Goal: Information Seeking & Learning: Check status

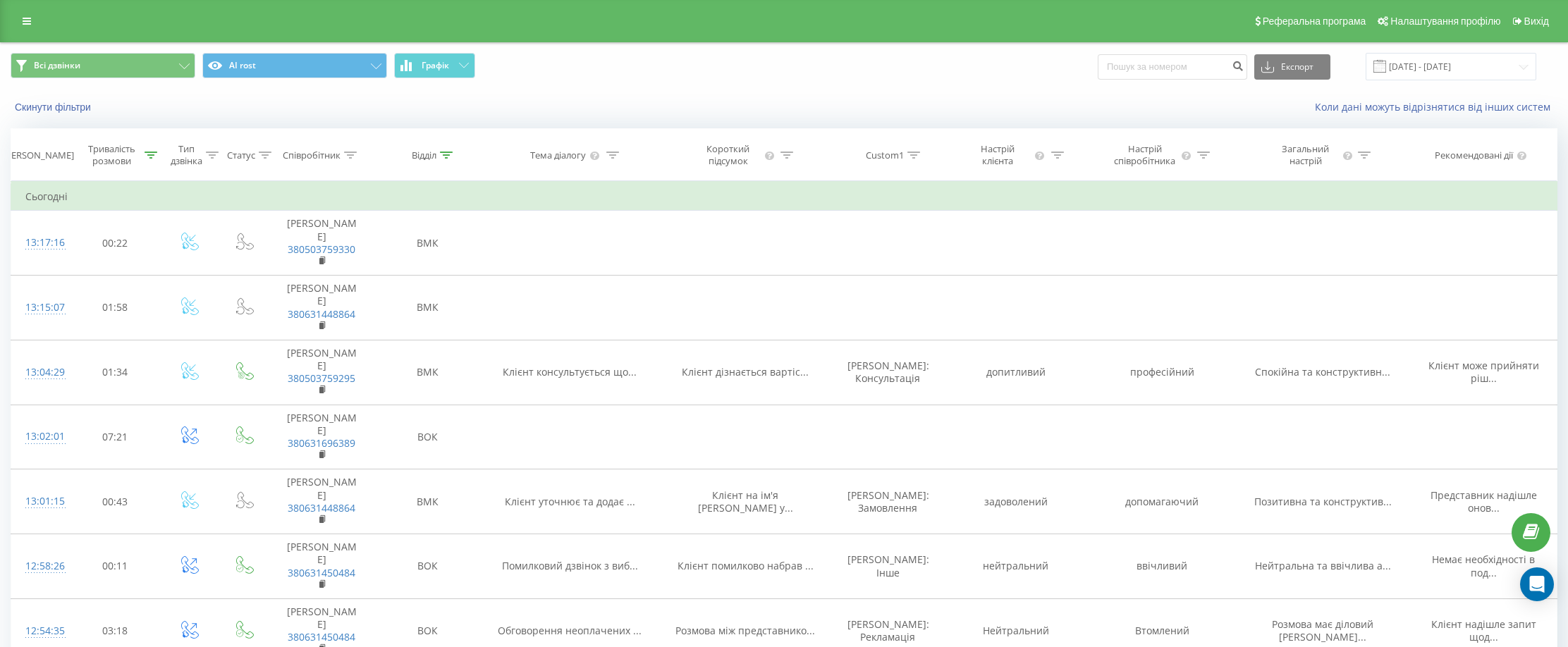
drag, startPoint x: 831, startPoint y: 87, endPoint x: 862, endPoint y: 113, distance: 40.5
click at [831, 87] on div "Всі дзвінки AI rost Графік Експорт .csv .xls .xlsx [DATE] - [DATE]" at bounding box center [784, 67] width 1566 height 47
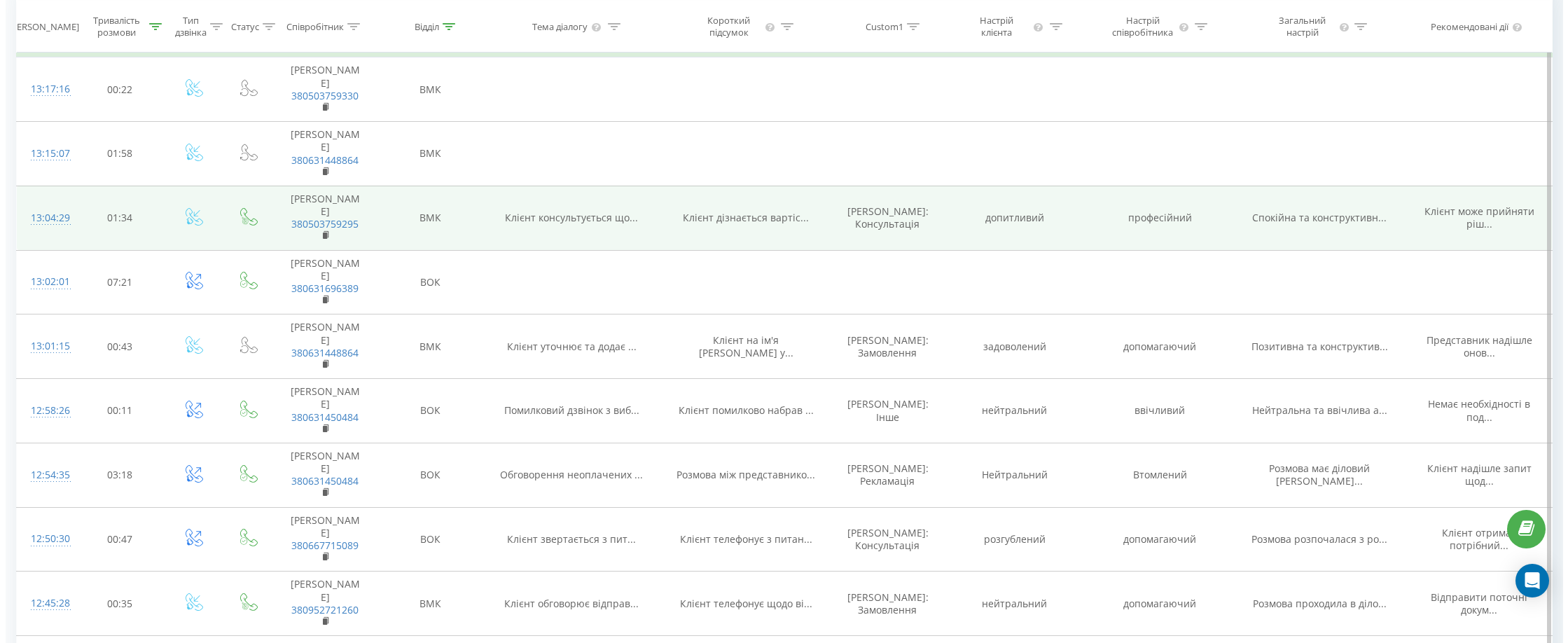
scroll to position [140, 0]
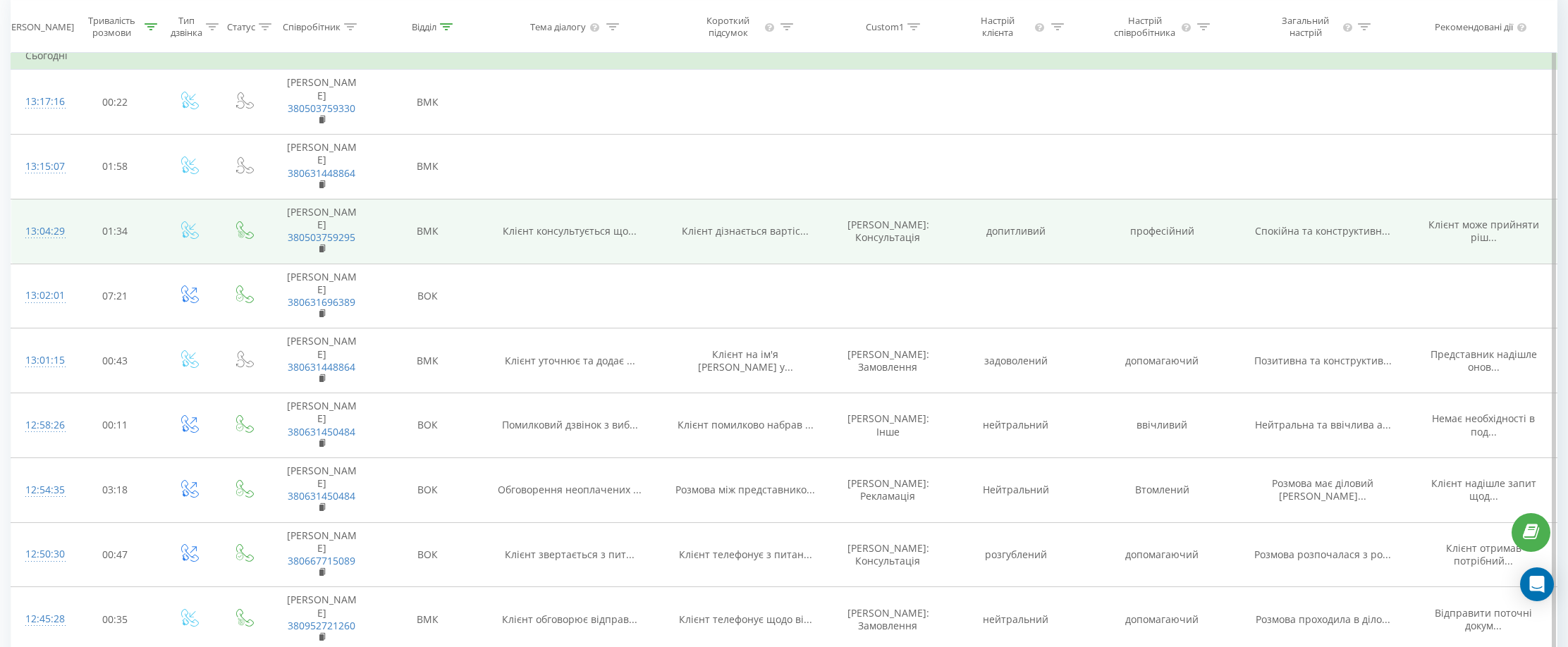
click at [45, 245] on div "13:04:29" at bounding box center [40, 231] width 30 height 27
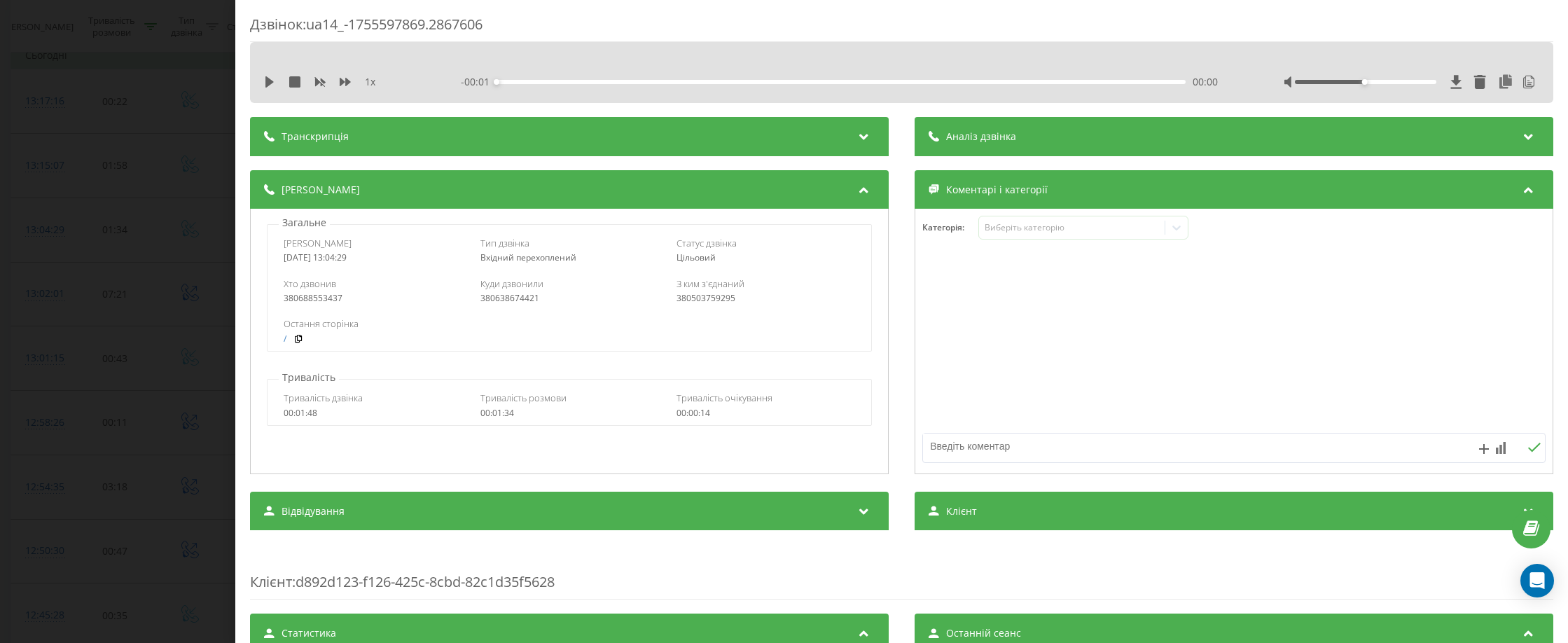
click at [1000, 80] on div "00:00" at bounding box center [841, 81] width 689 height 4
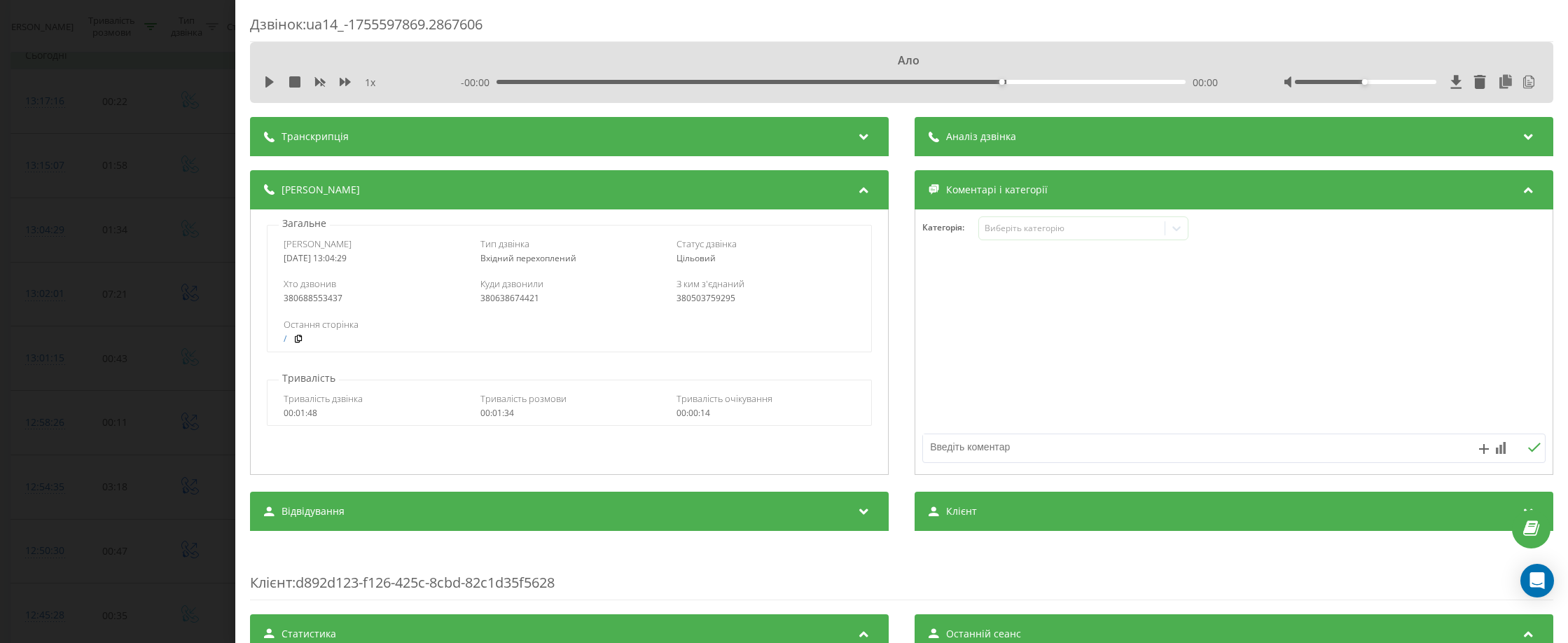
click at [977, 140] on span "Аналіз дзвінка" at bounding box center [981, 136] width 70 height 14
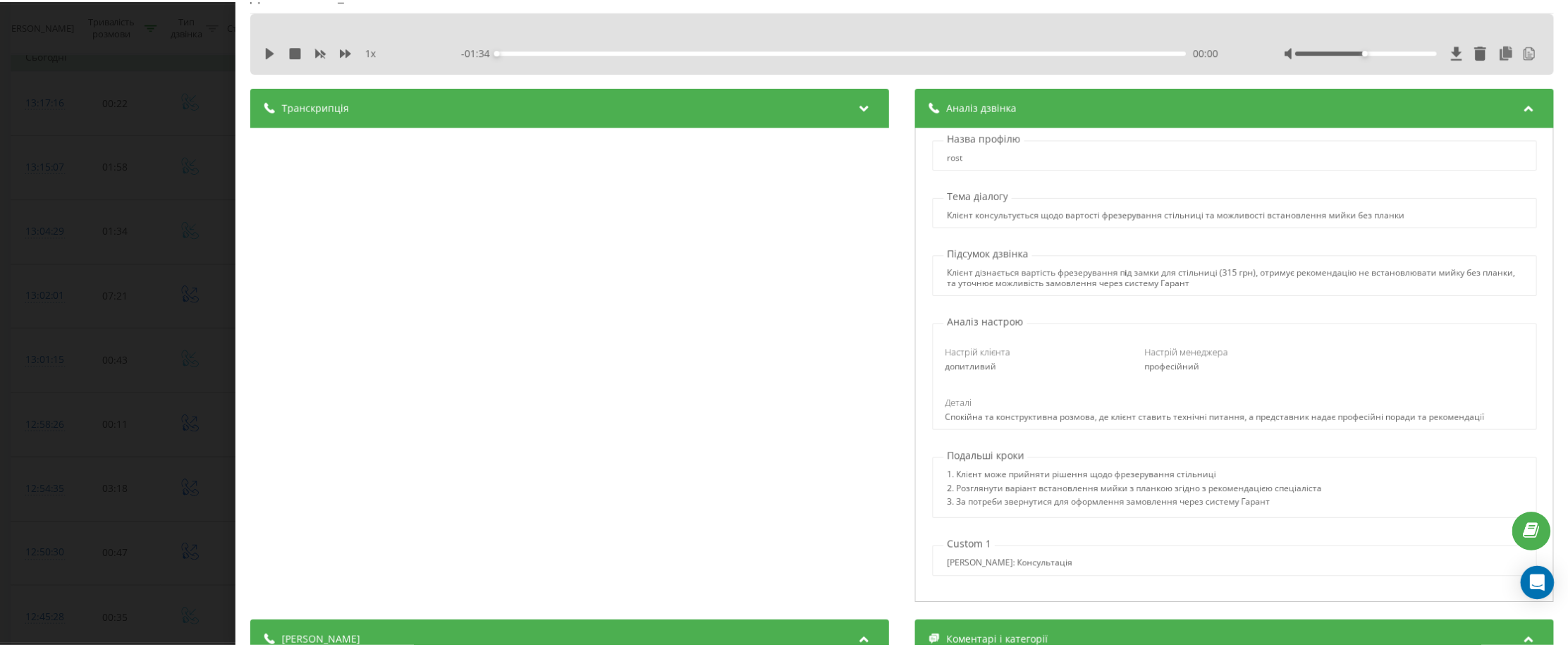
scroll to position [141, 0]
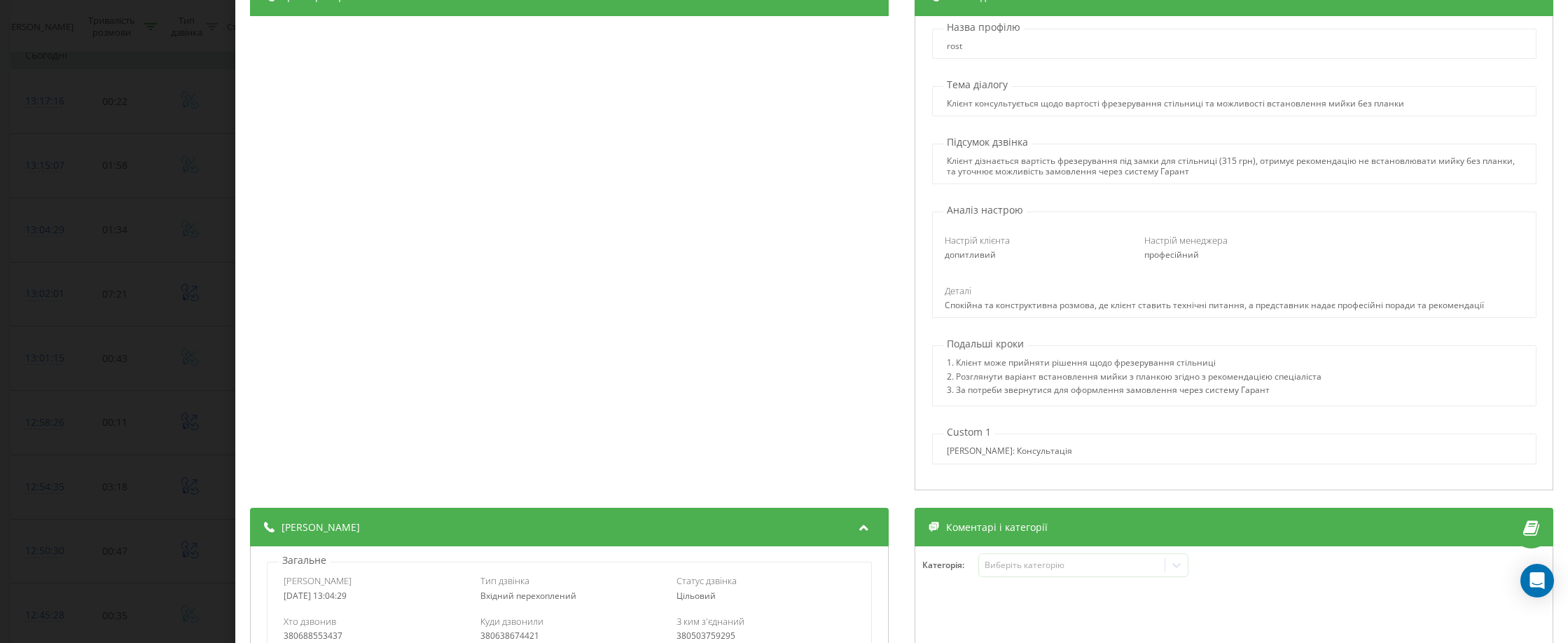
click at [55, 152] on div "Дзвінок : ua14_-1755597869.2867606 1 x - 01:34 00:00 00:00 Транскрипція 00:00 А…" at bounding box center [784, 322] width 1568 height 643
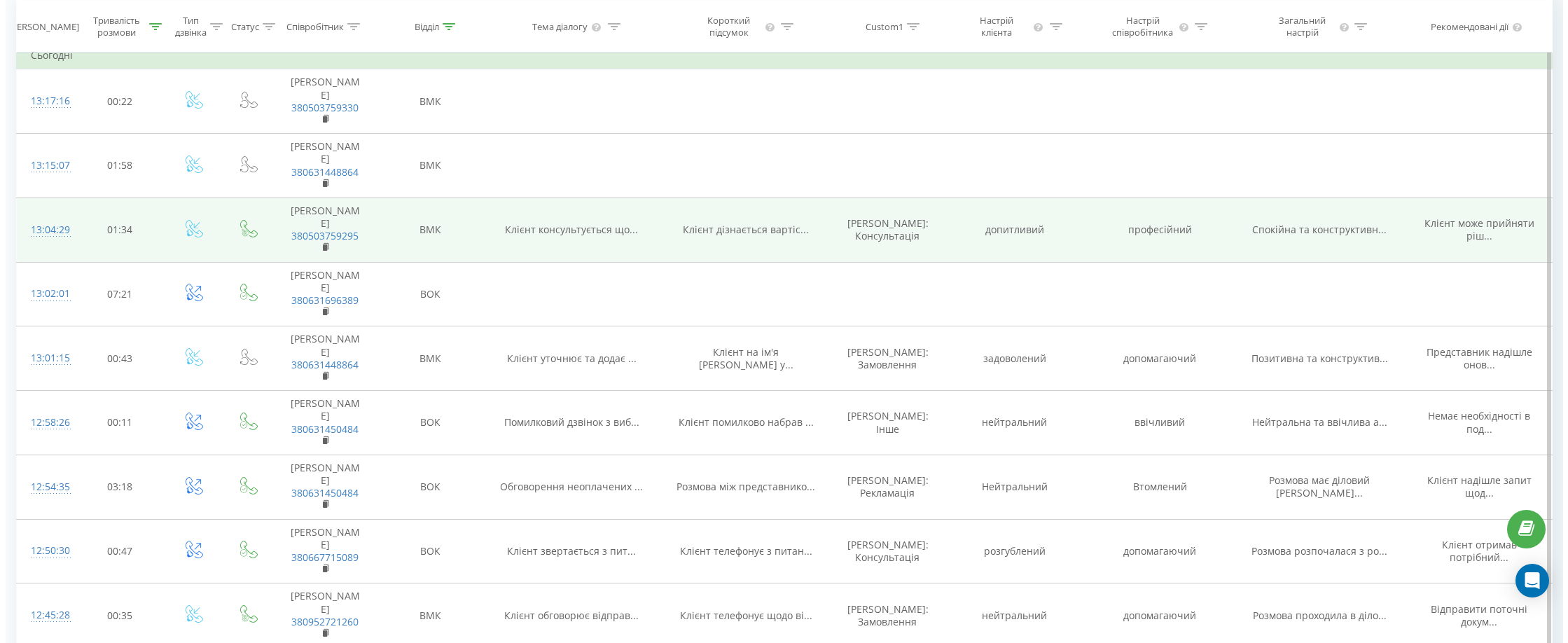
scroll to position [211, 0]
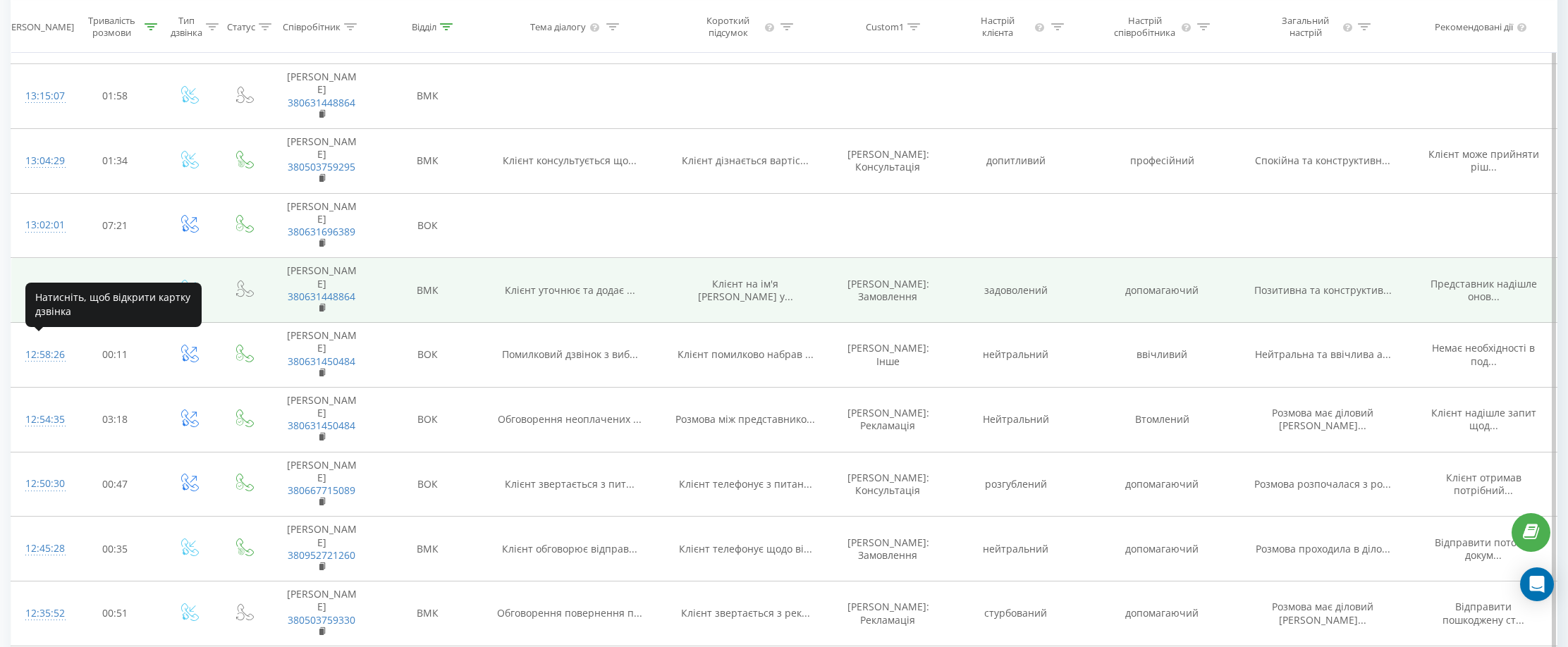
click at [39, 304] on div "13:01:15" at bounding box center [40, 289] width 30 height 27
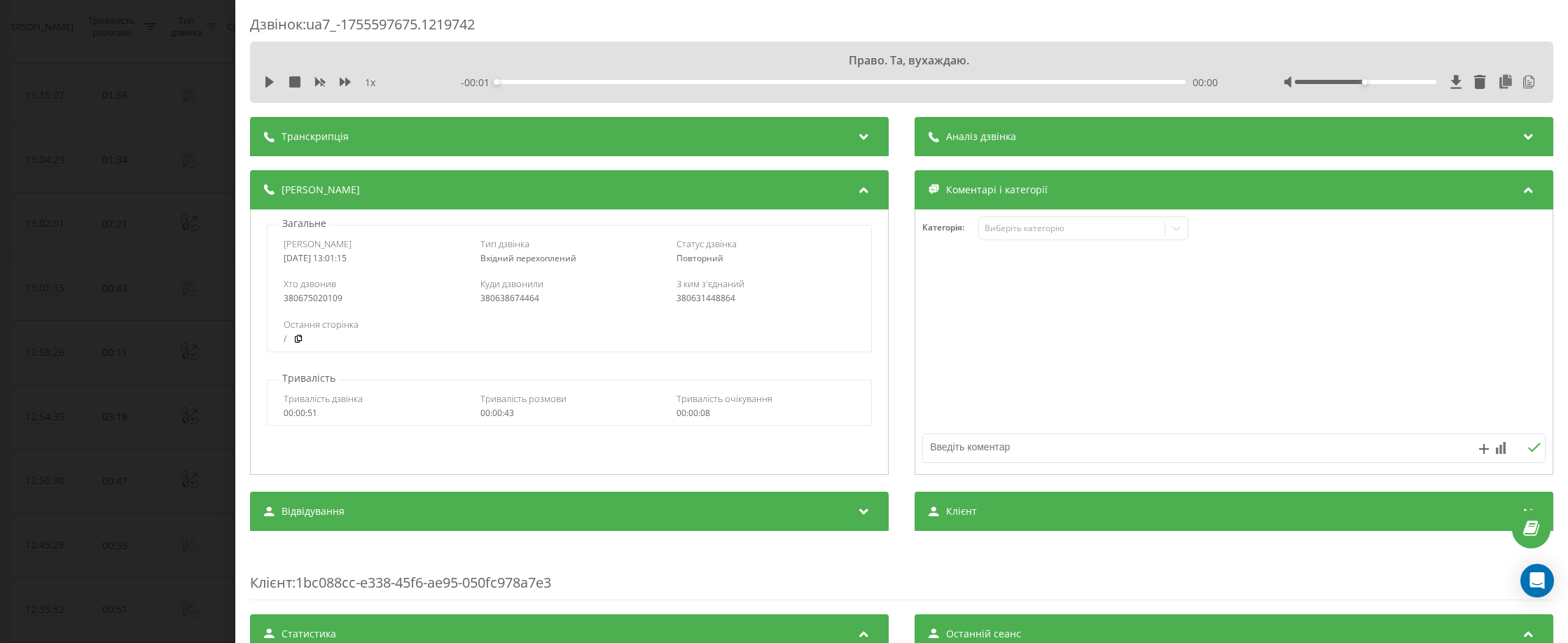
click at [1009, 147] on div "Аналіз дзвінка" at bounding box center [1234, 136] width 639 height 39
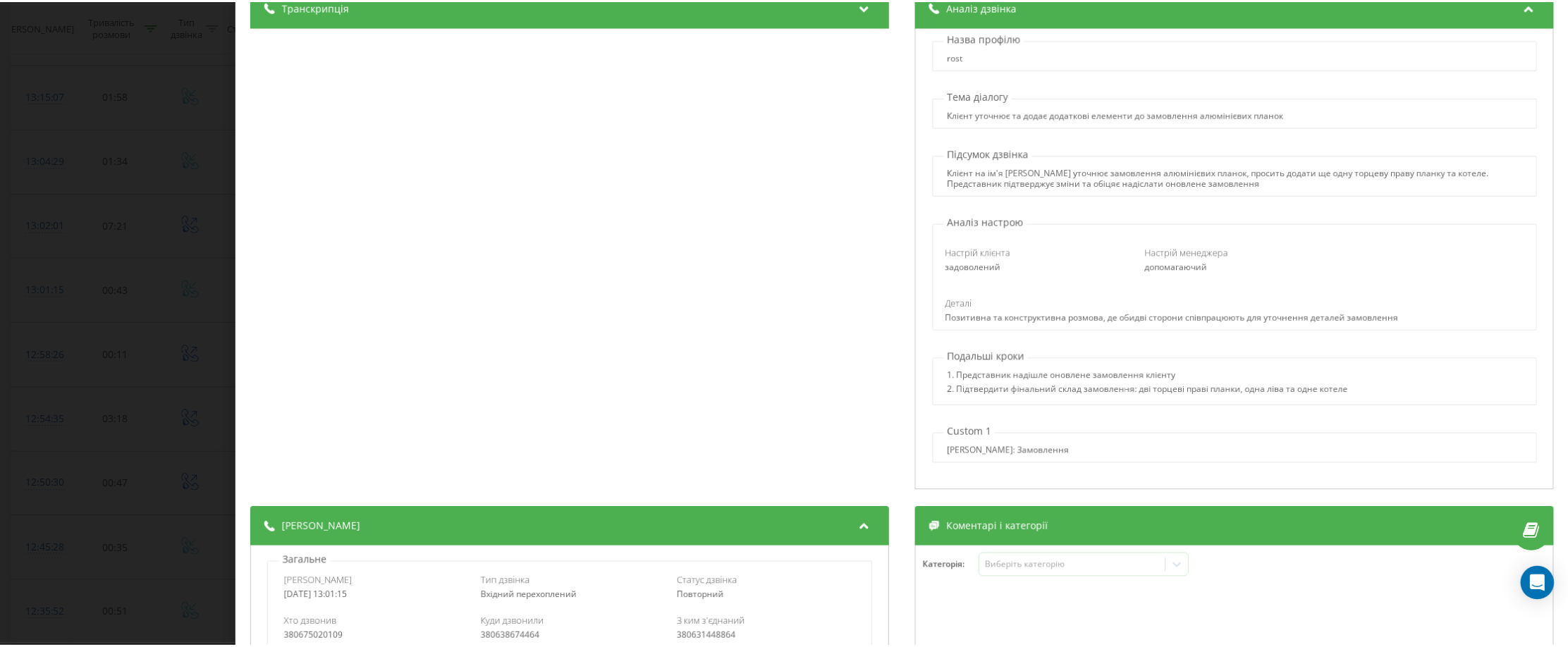
scroll to position [141, 0]
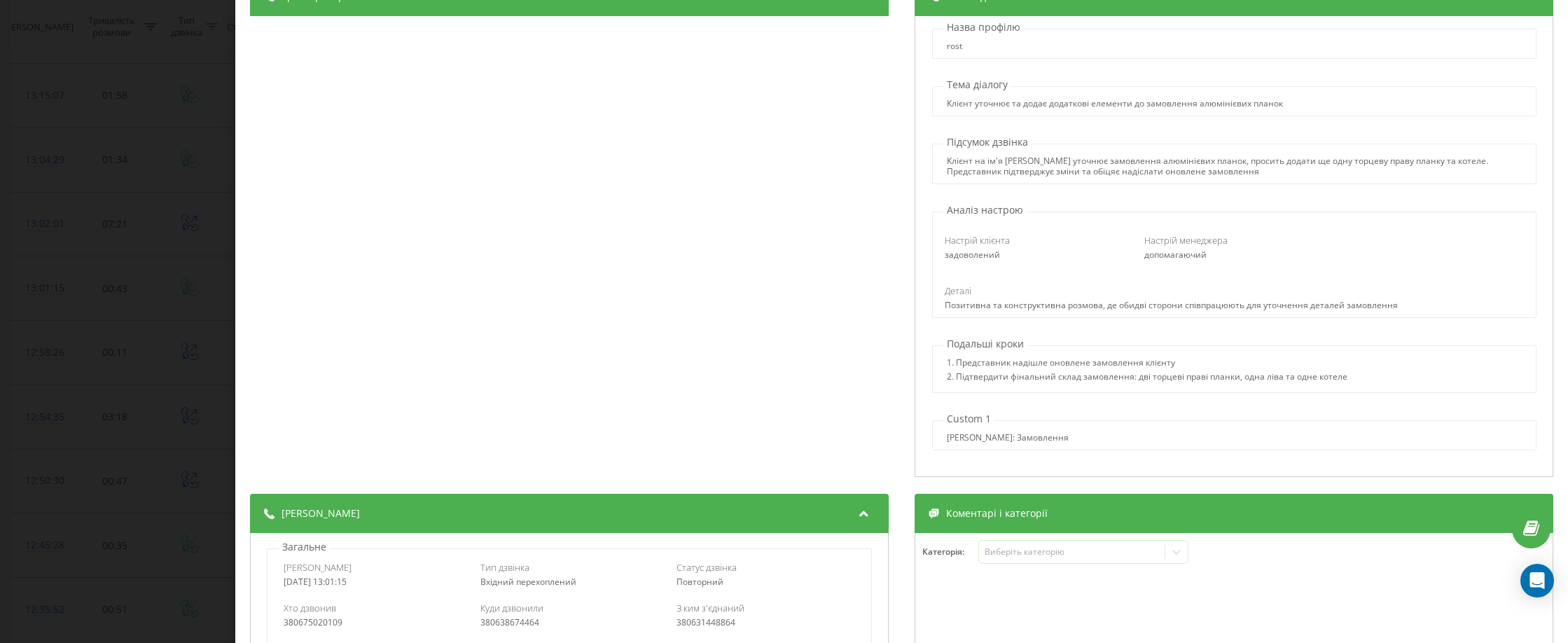
click at [10, 176] on div "Дзвінок : ua7_-1755597675.1219742 1 x - 00:44 00:00 00:00 Транскрипція 00:00 Пр…" at bounding box center [784, 322] width 1568 height 643
